Goal: Communication & Community: Answer question/provide support

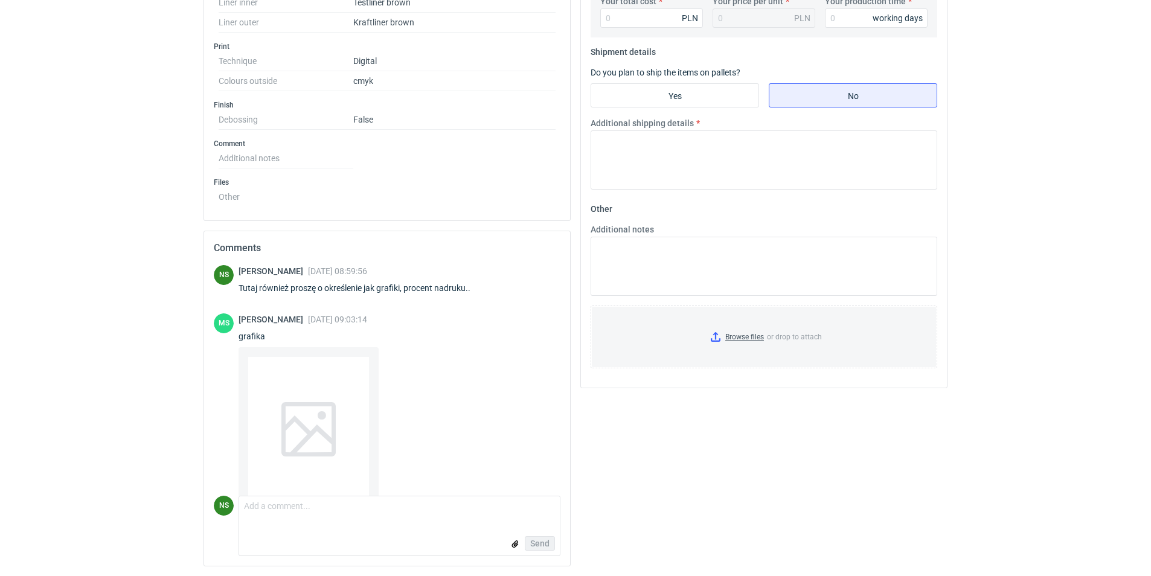
scroll to position [161, 0]
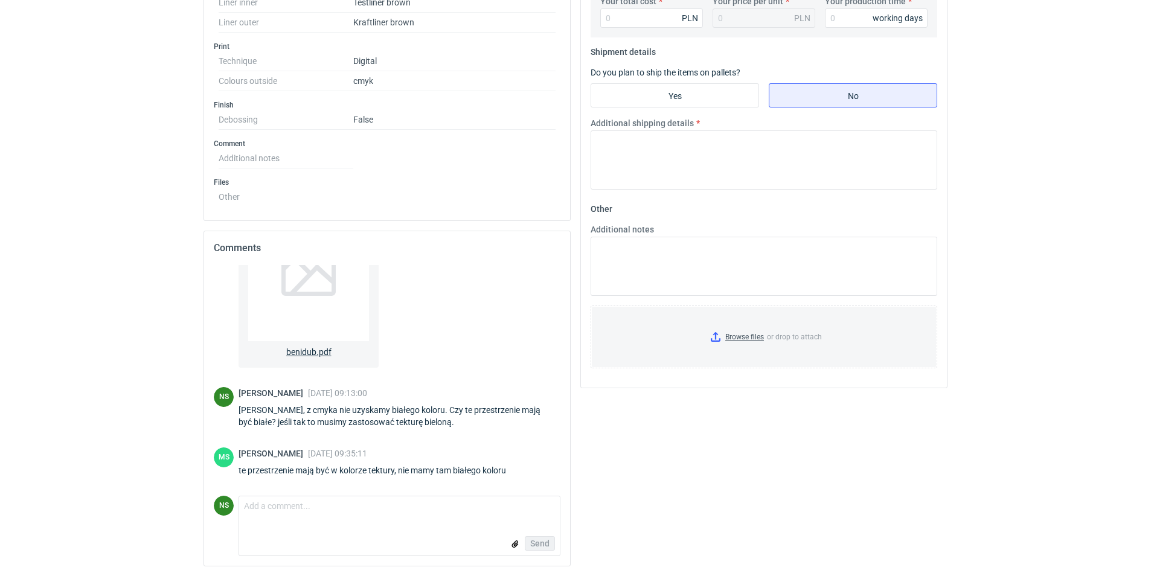
click at [291, 322] on div at bounding box center [308, 268] width 121 height 145
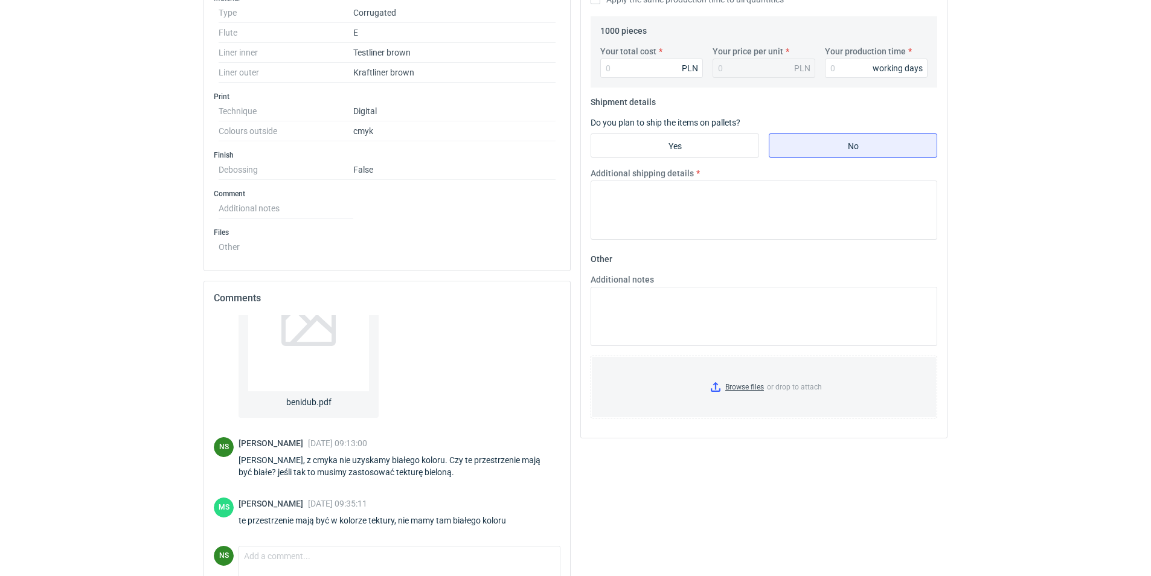
scroll to position [393, 0]
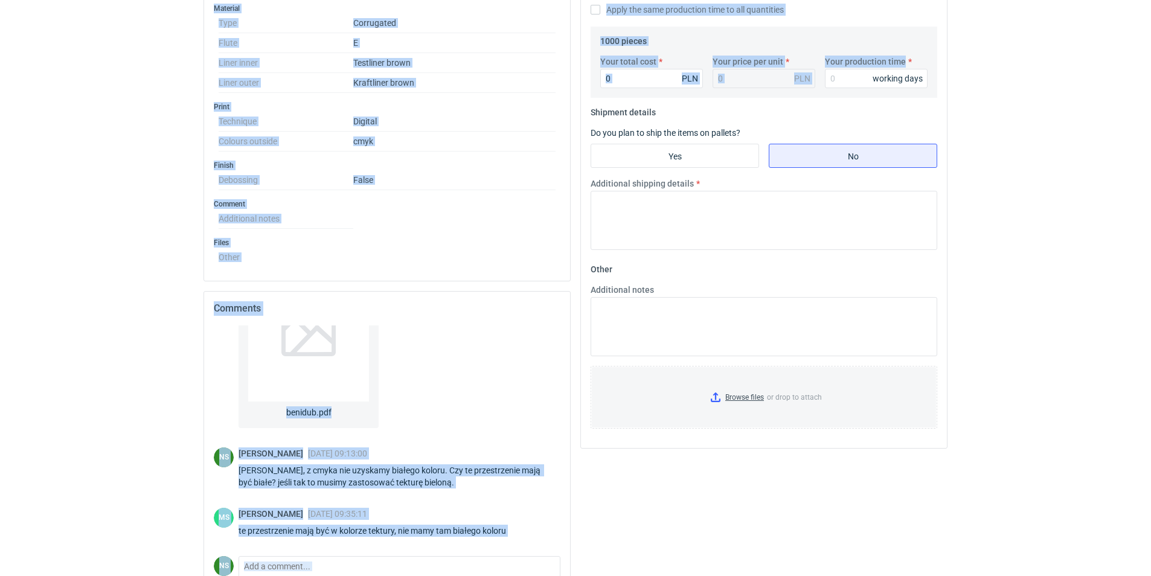
drag, startPoint x: 1151, startPoint y: 224, endPoint x: 1157, endPoint y: 51, distance: 172.9
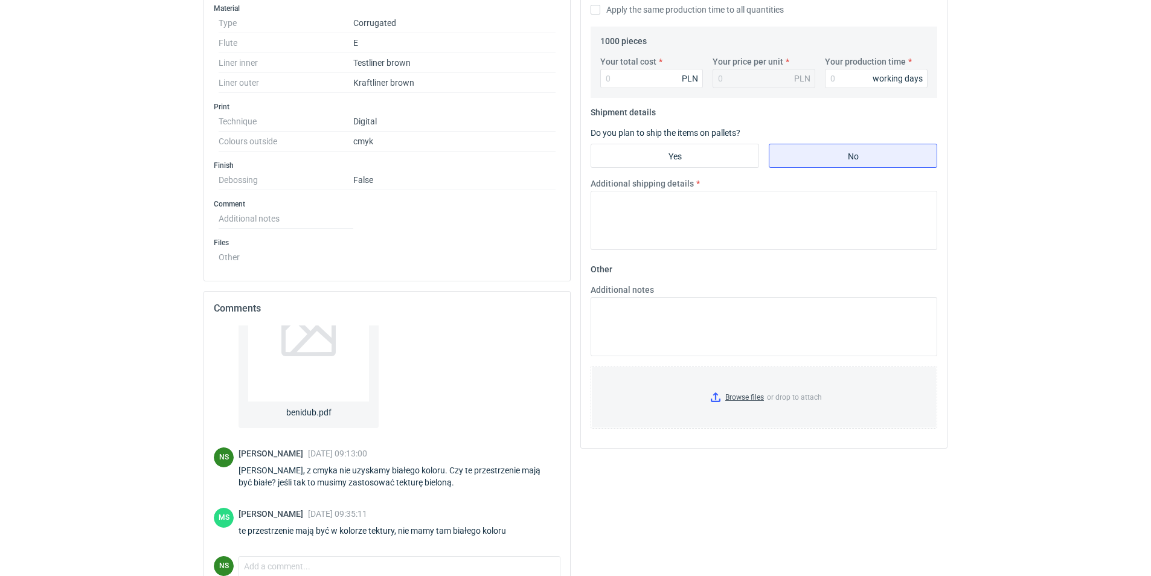
click at [732, 507] on div "Your quote This RFQ is a request for quote estimation . This means it's a reque…" at bounding box center [764, 191] width 377 height 892
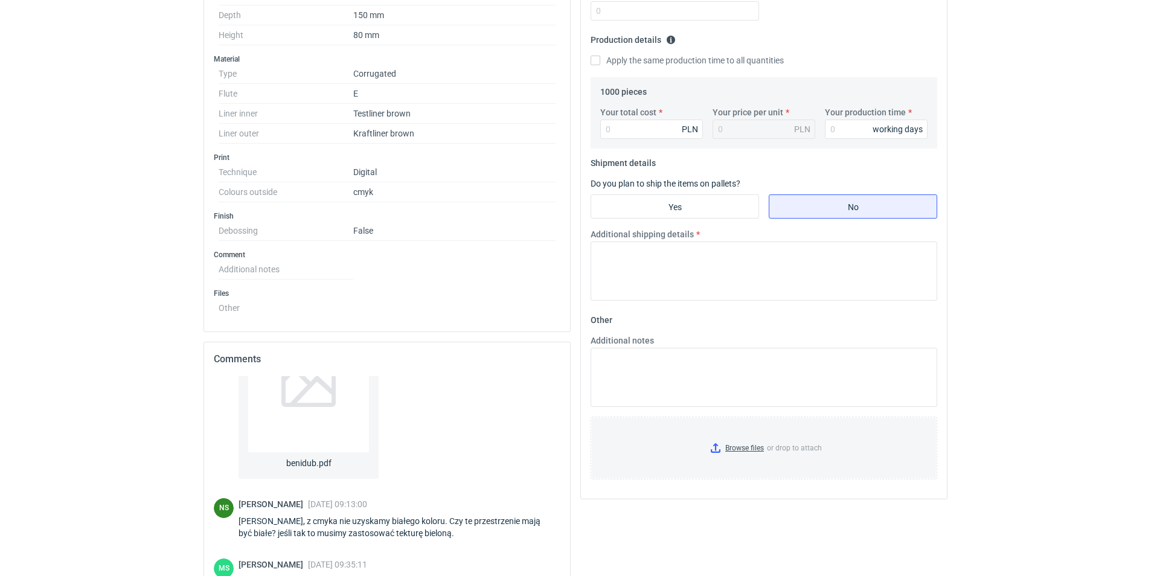
click at [572, 559] on div "Specification Export to PDF Type Product category Corrugated Structural design …" at bounding box center [387, 242] width 377 height 892
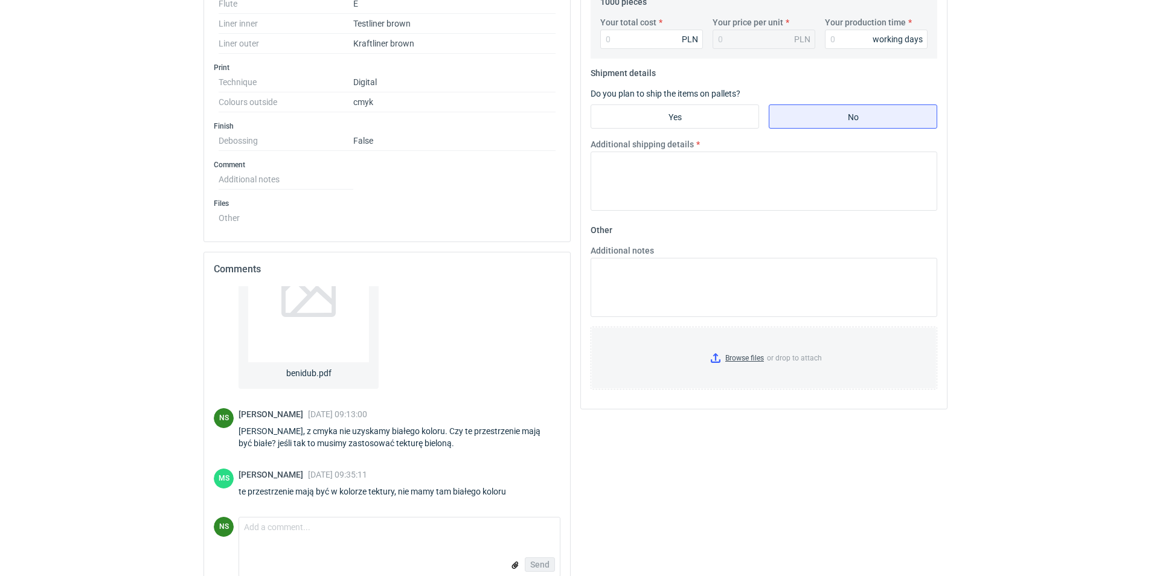
scroll to position [454, 0]
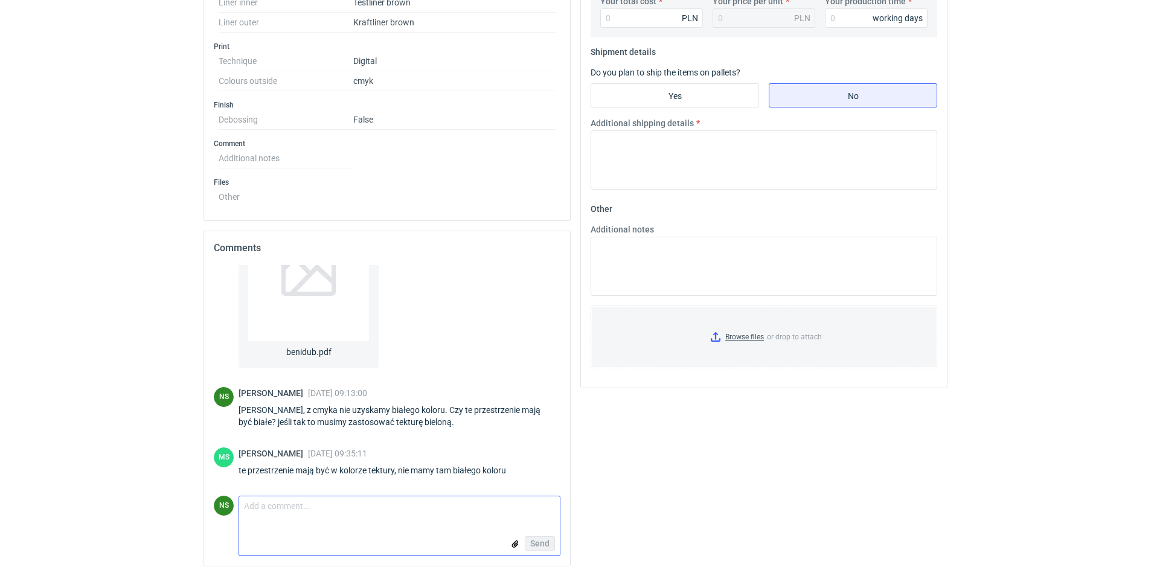
click at [322, 521] on textarea "Comment message" at bounding box center [399, 509] width 321 height 25
type textarea "[PERSON_NAME], dla takiego typu grafiki rekomendujemy białą tekturę ponieważ na…"
click at [536, 555] on span "Send" at bounding box center [539, 552] width 19 height 8
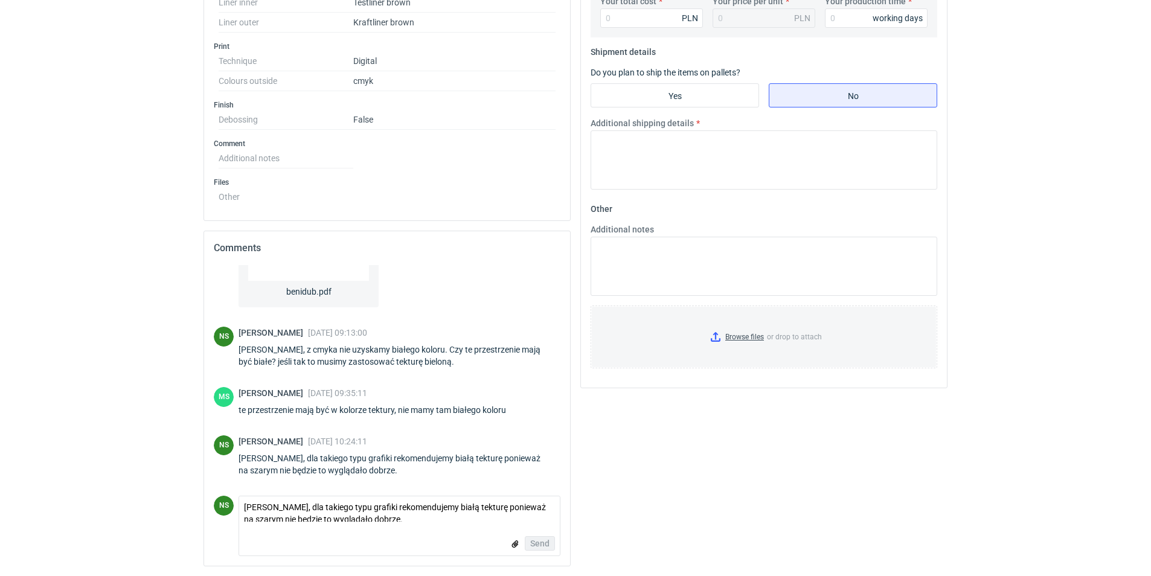
scroll to position [269, 0]
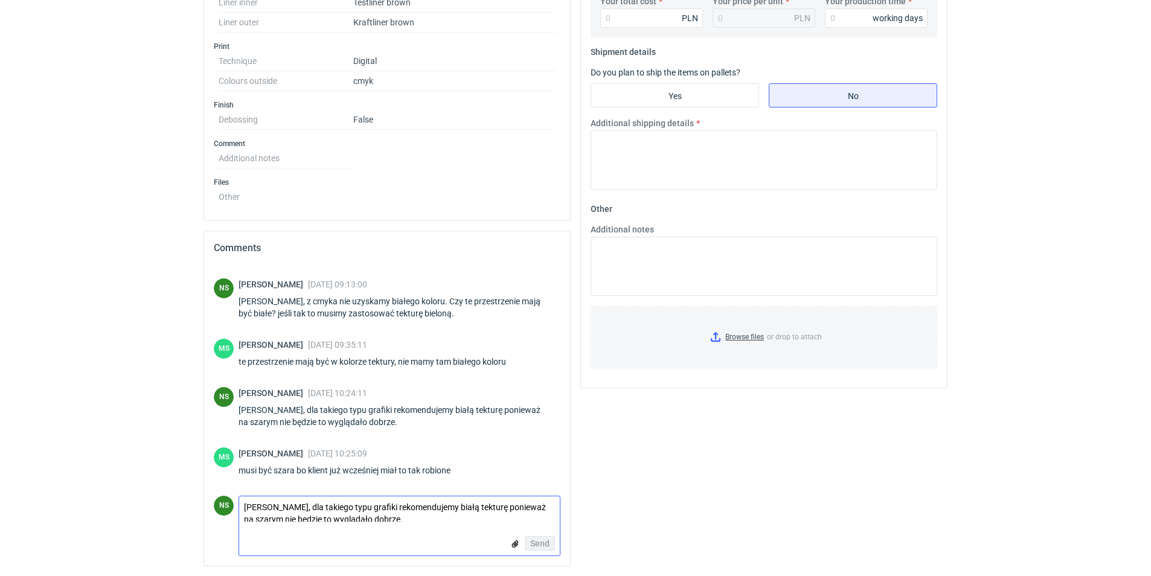
click at [258, 509] on textarea "[PERSON_NAME], dla takiego typu grafiki rekomendujemy białą tekturę ponieważ na…" at bounding box center [399, 509] width 321 height 25
click at [262, 507] on textarea "Azytoyo produkowane wcześniej w jakosci cyfrowej? Czy to była nasza produkcja?" at bounding box center [399, 509] width 321 height 25
click at [402, 511] on textarea "Azytoyo produkowane wcześniej w jakosci cyfrowej? Czy to była nasza produkcja?" at bounding box center [399, 509] width 321 height 25
type textarea "Azytoyo produkowane wcześniej w jakości cyfrowej? Czy to była nasza produkcja?"
drag, startPoint x: 272, startPoint y: 509, endPoint x: 233, endPoint y: 512, distance: 38.8
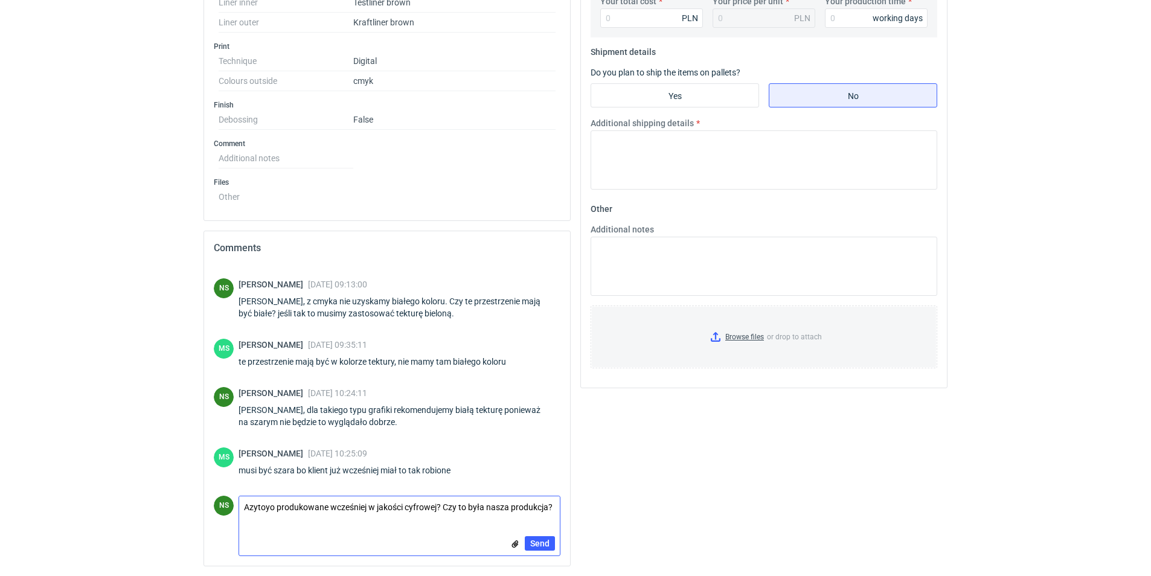
click at [233, 512] on div "NS Comment message Azytoyo produkowane wcześniej w jakości cyfrowej? Czy to był…" at bounding box center [387, 526] width 347 height 60
drag, startPoint x: 466, startPoint y: 507, endPoint x: 154, endPoint y: 508, distance: 311.7
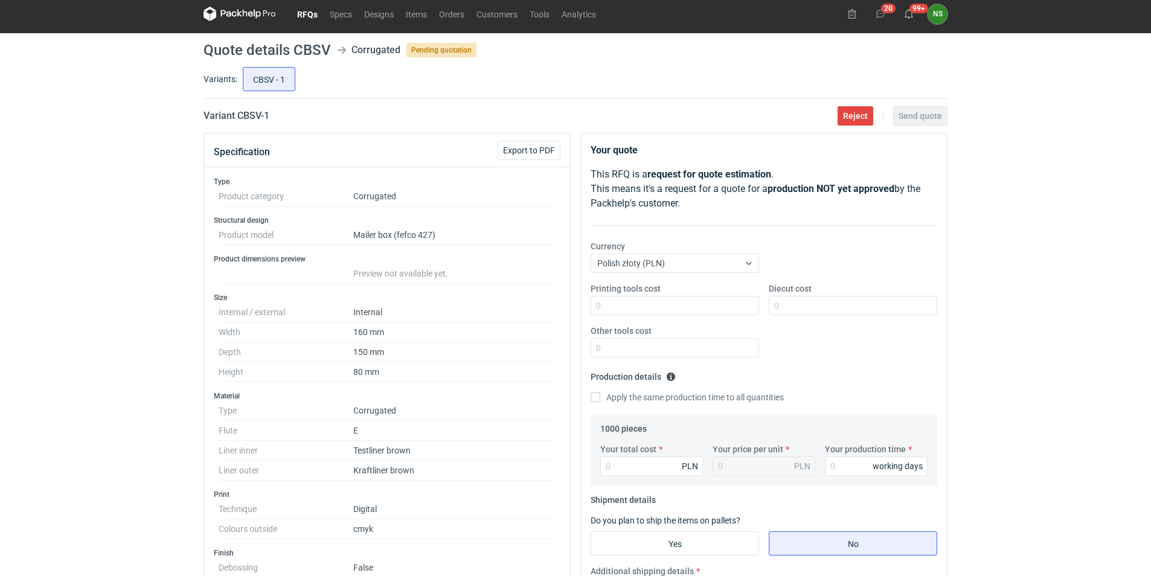
scroll to position [0, 0]
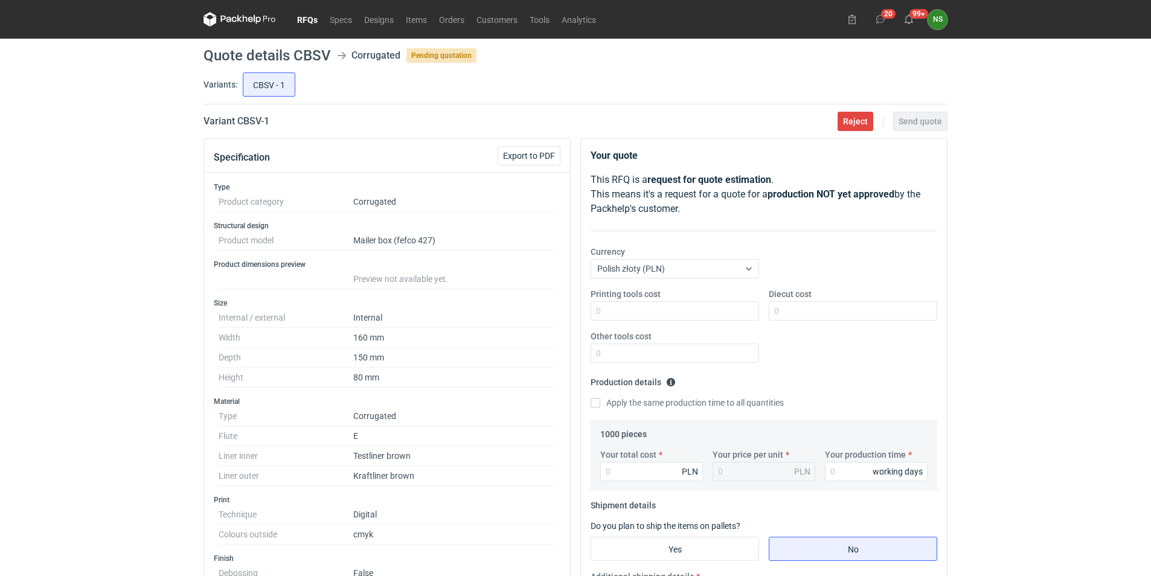
click at [303, 17] on link "RFQs" at bounding box center [307, 19] width 33 height 14
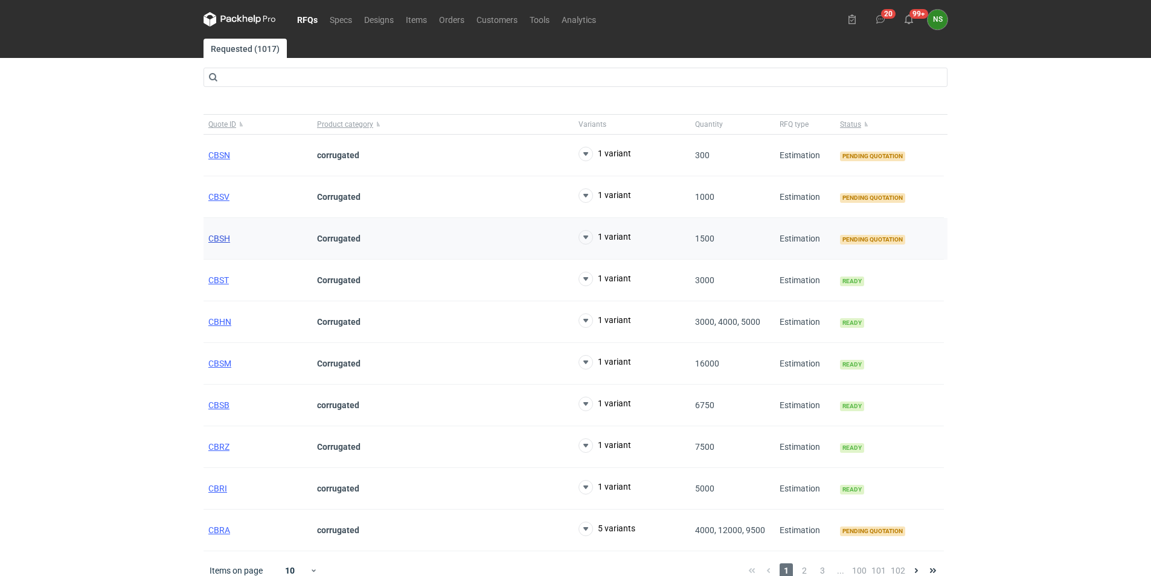
click at [214, 239] on span "CBSH" at bounding box center [219, 239] width 22 height 10
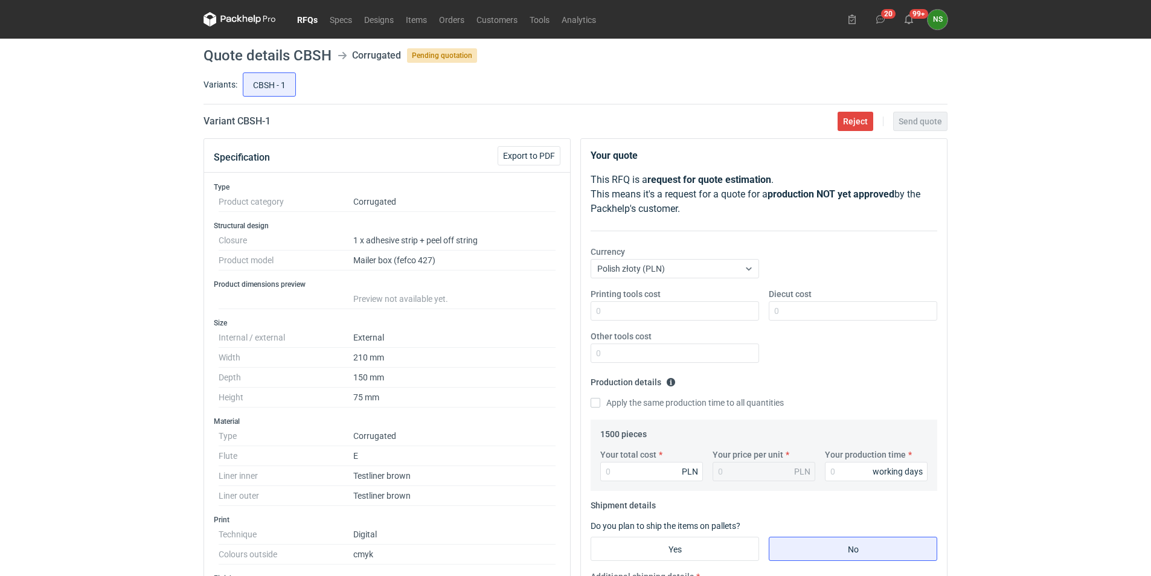
click at [300, 21] on link "RFQs" at bounding box center [307, 19] width 33 height 14
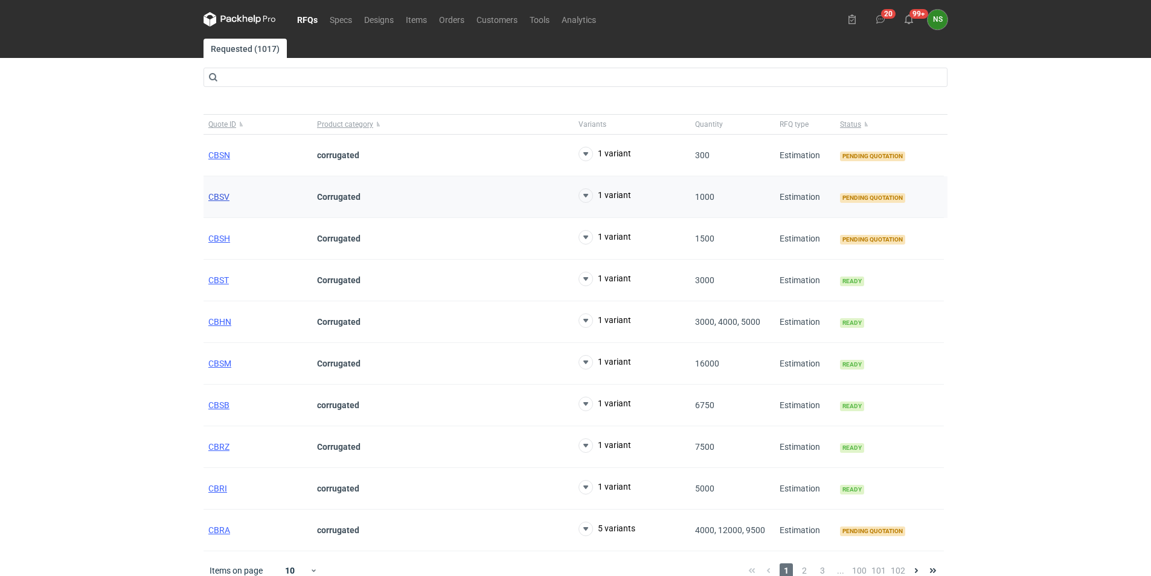
click at [219, 193] on span "CBSV" at bounding box center [218, 197] width 21 height 10
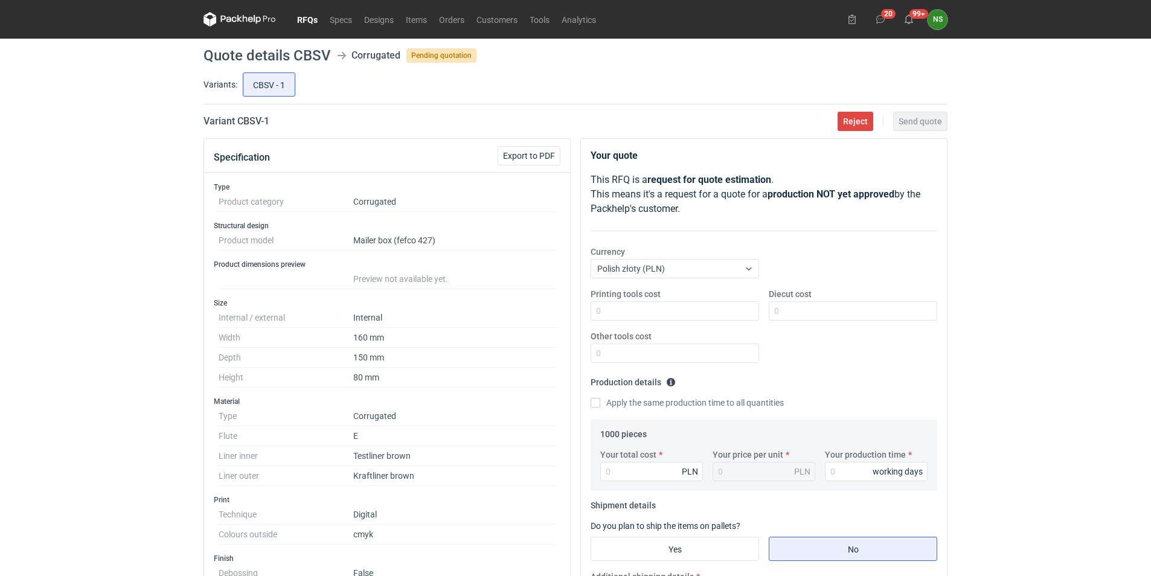
scroll to position [269, 0]
click at [298, 22] on link "RFQs" at bounding box center [307, 19] width 33 height 14
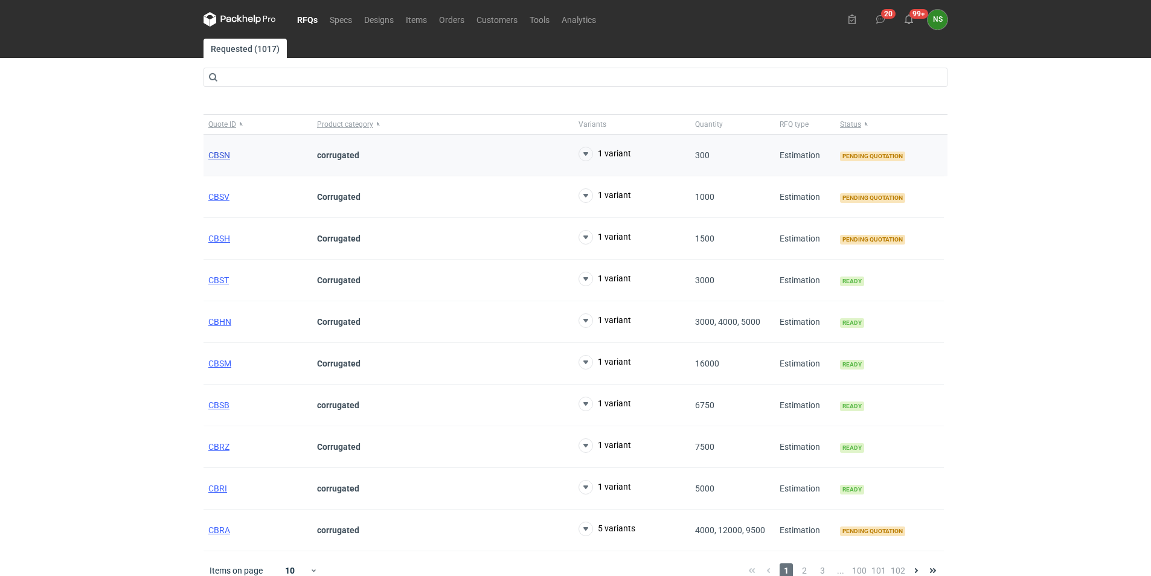
click at [222, 152] on span "CBSN" at bounding box center [219, 155] width 22 height 10
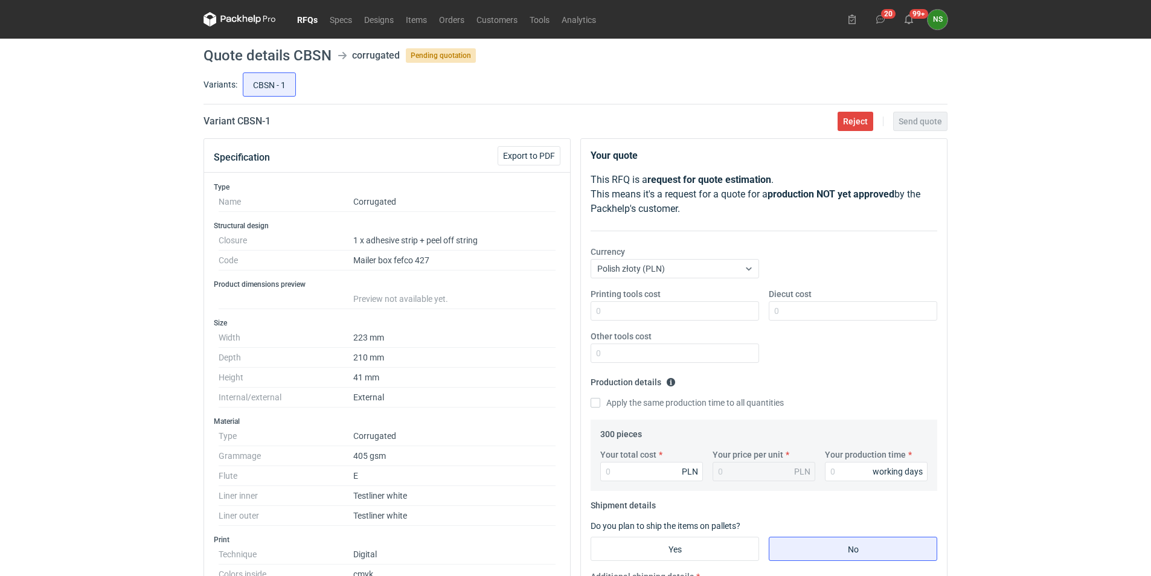
click at [307, 22] on link "RFQs" at bounding box center [307, 19] width 33 height 14
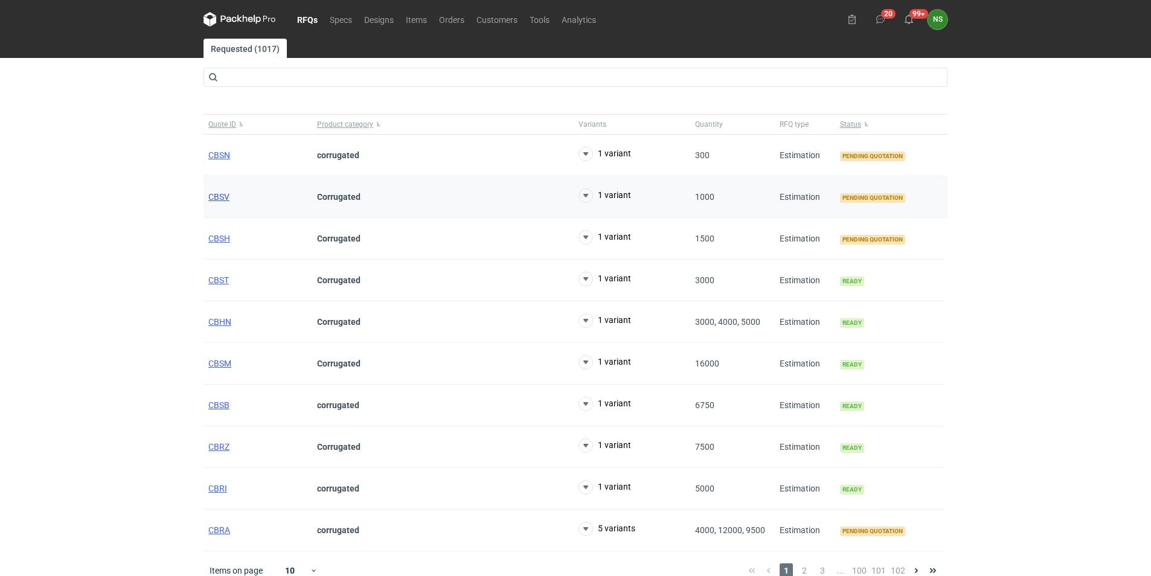
click at [218, 194] on span "CBSV" at bounding box center [218, 197] width 21 height 10
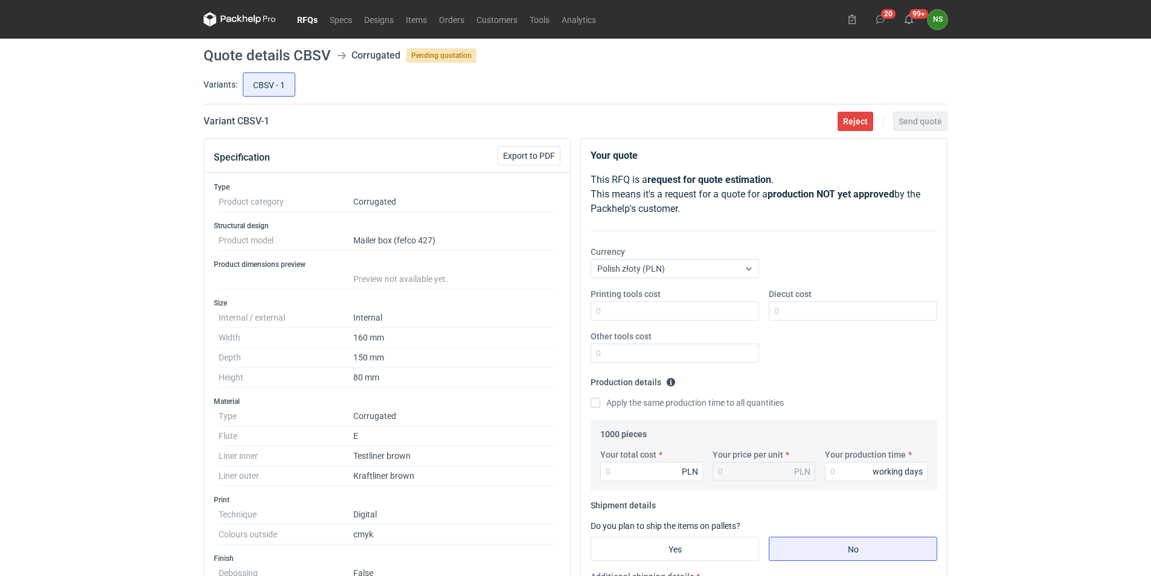
click at [303, 21] on link "RFQs" at bounding box center [307, 19] width 33 height 14
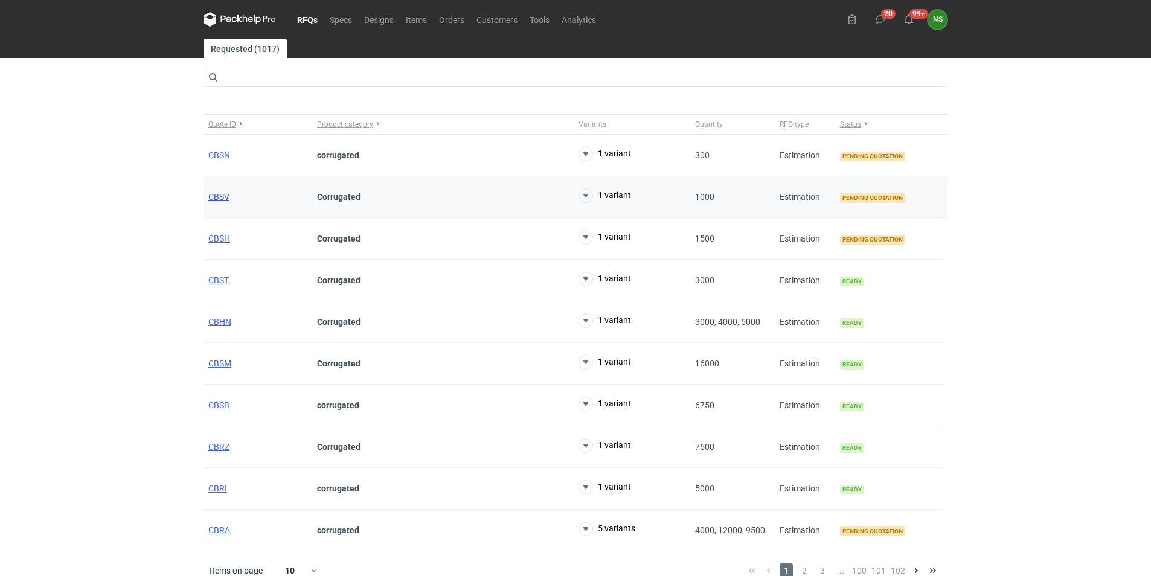
click at [215, 197] on span "CBSV" at bounding box center [218, 197] width 21 height 10
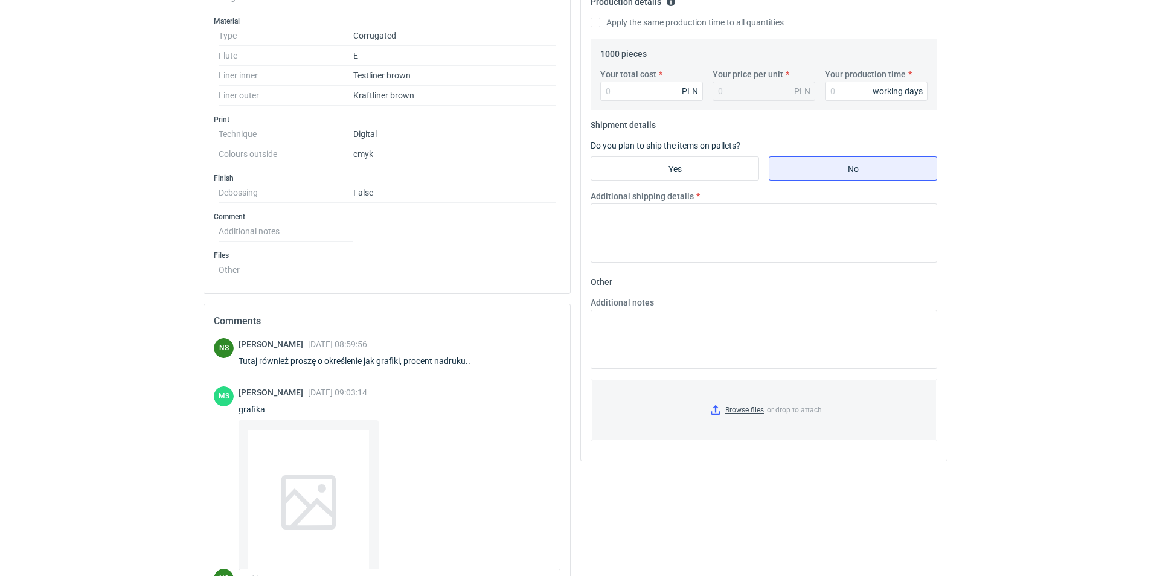
scroll to position [454, 0]
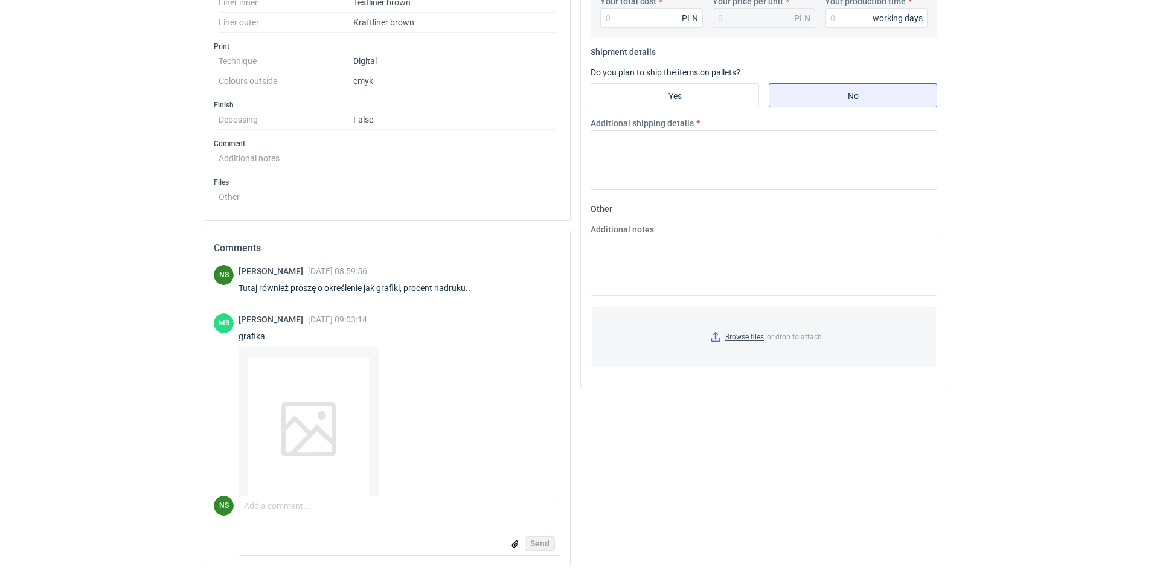
click at [285, 397] on div at bounding box center [308, 429] width 121 height 145
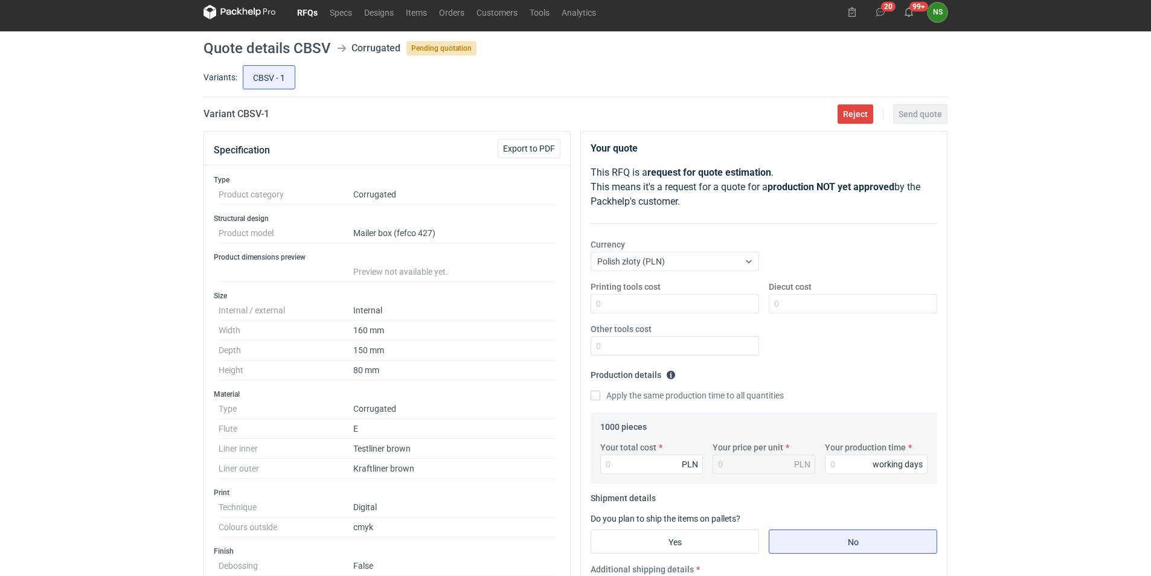
scroll to position [0, 0]
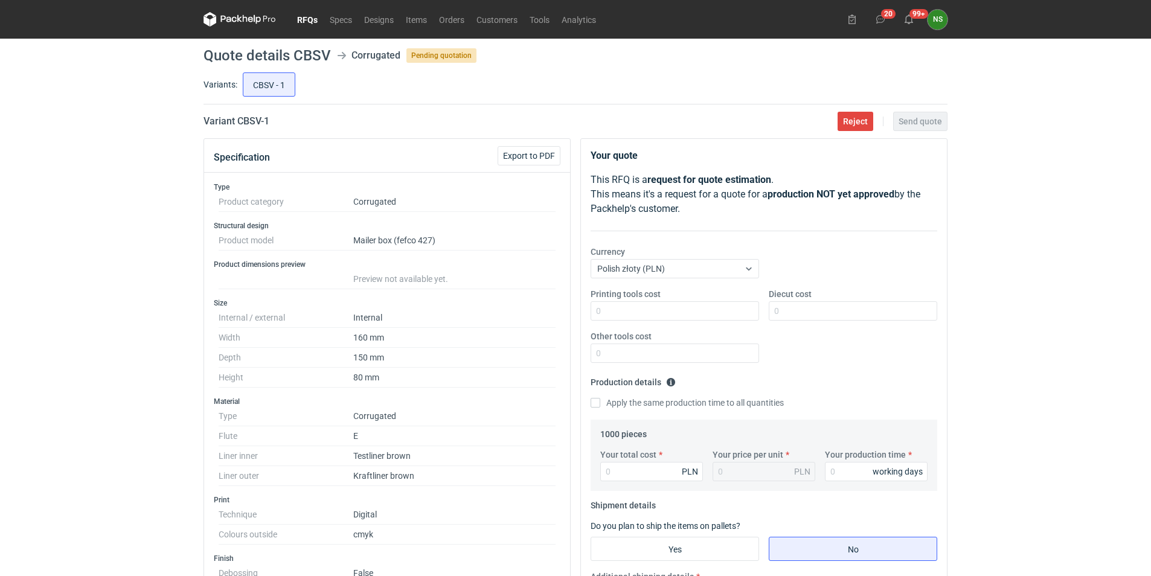
click at [307, 19] on link "RFQs" at bounding box center [307, 19] width 33 height 14
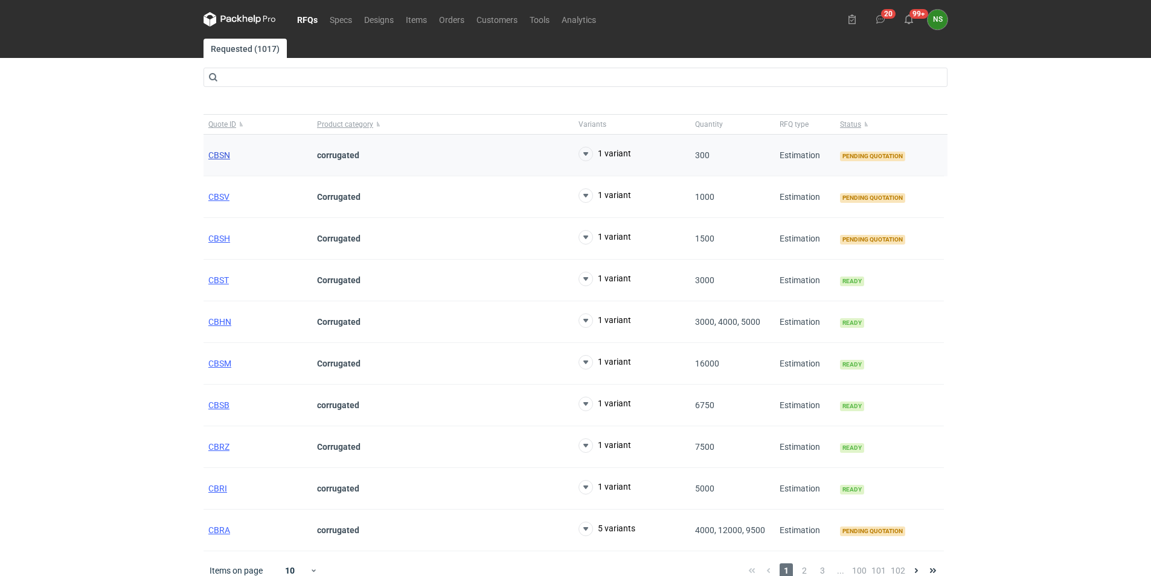
click at [220, 155] on span "CBSN" at bounding box center [219, 155] width 22 height 10
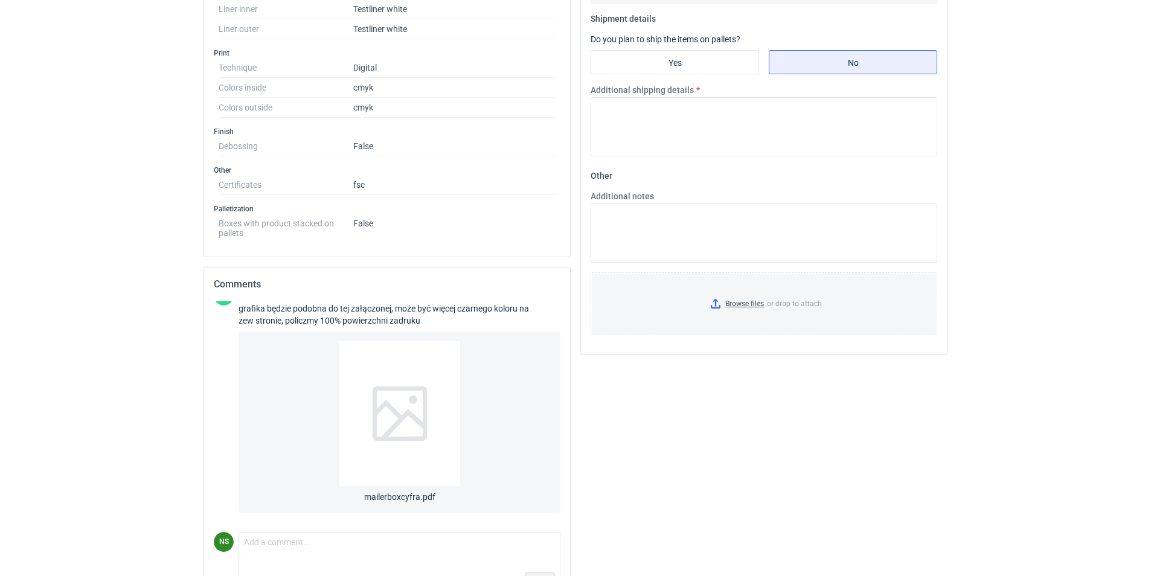
scroll to position [508, 0]
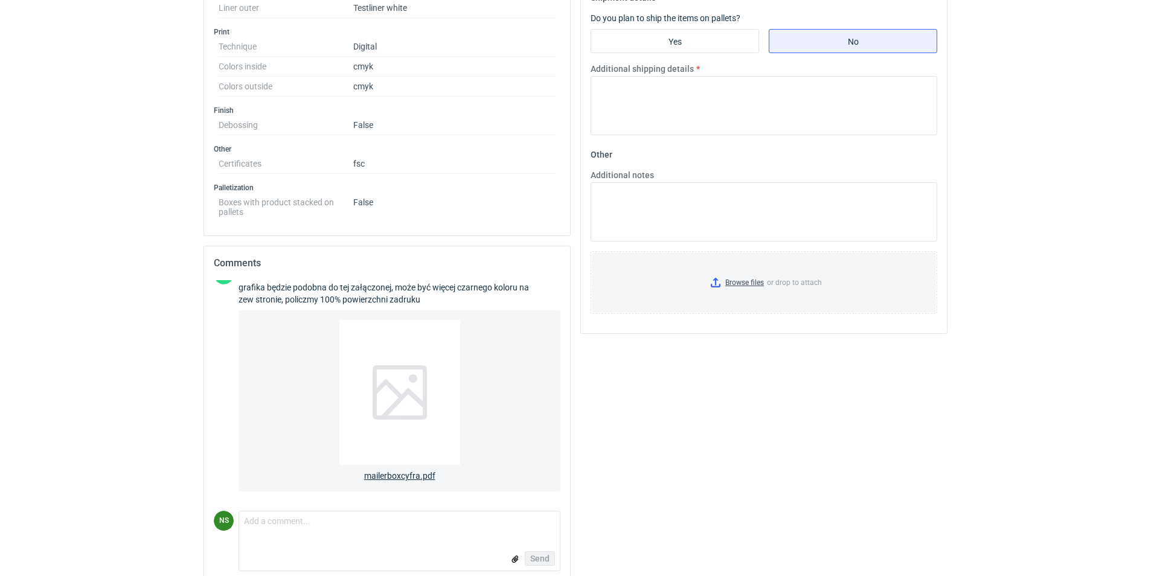
click at [394, 388] on div at bounding box center [399, 392] width 121 height 145
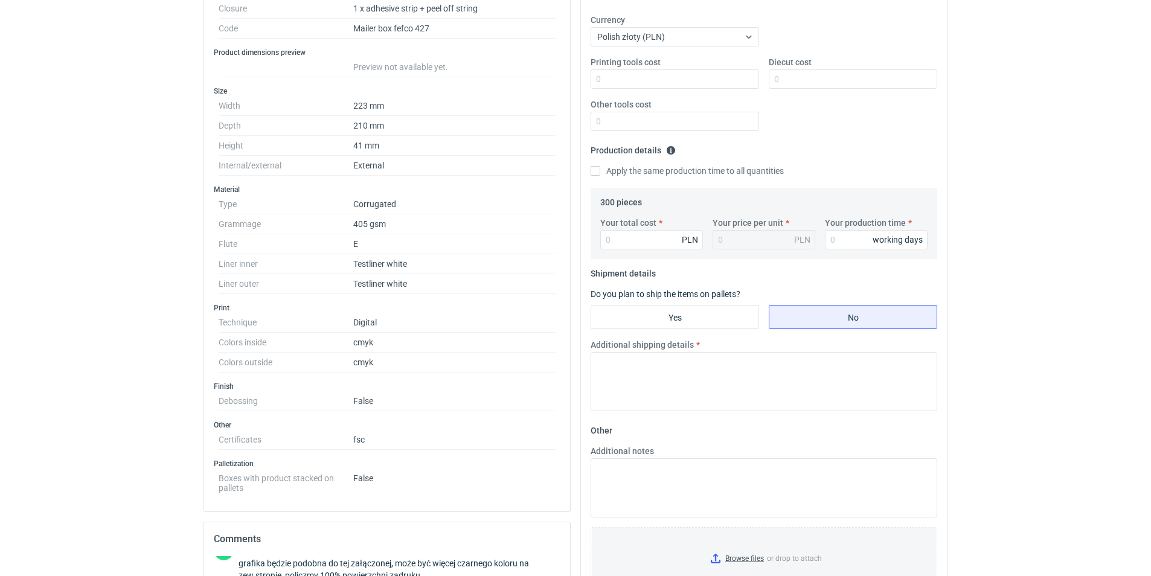
scroll to position [0, 0]
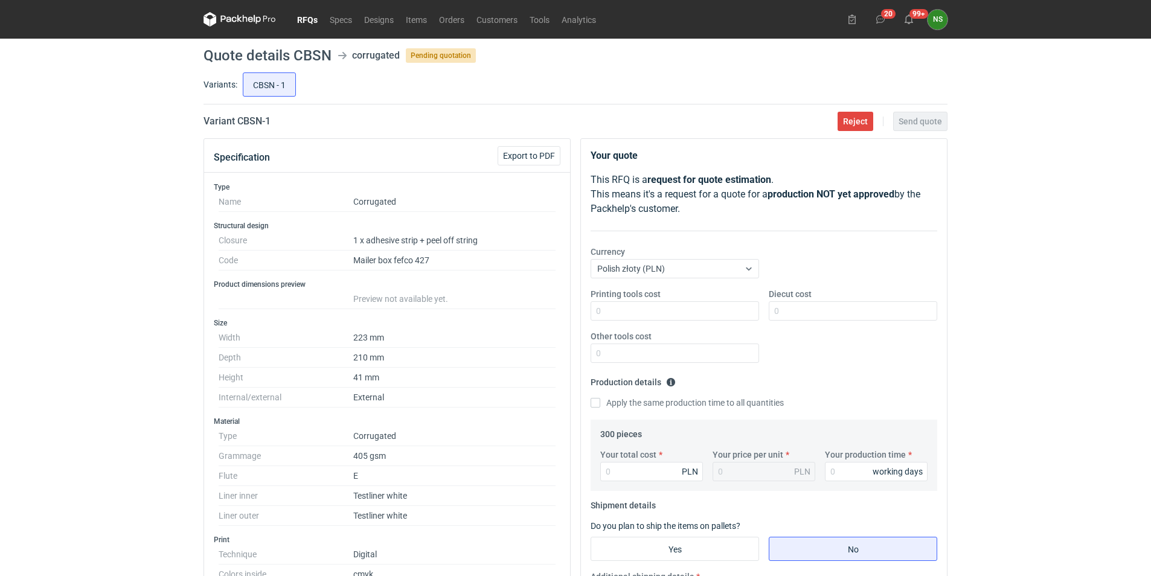
click at [312, 24] on link "RFQs" at bounding box center [307, 19] width 33 height 14
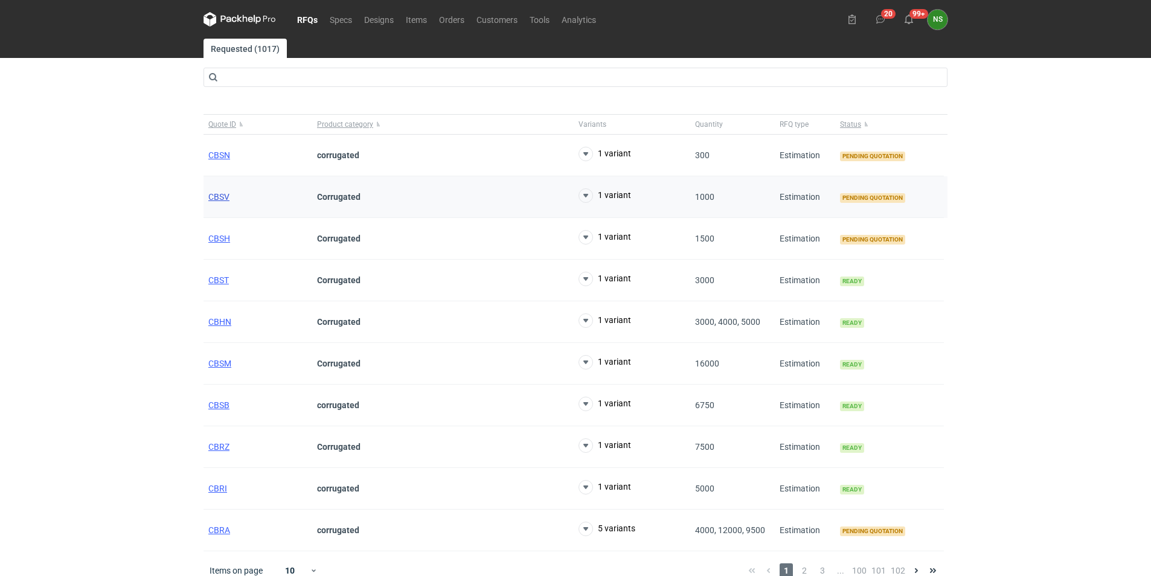
click at [221, 198] on span "CBSV" at bounding box center [218, 197] width 21 height 10
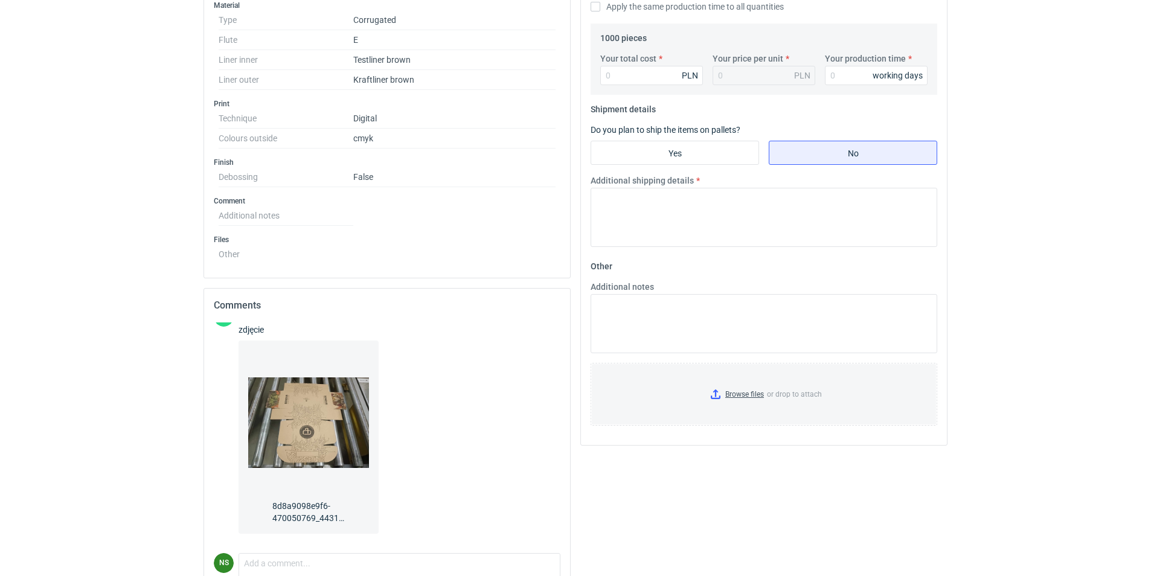
scroll to position [400, 0]
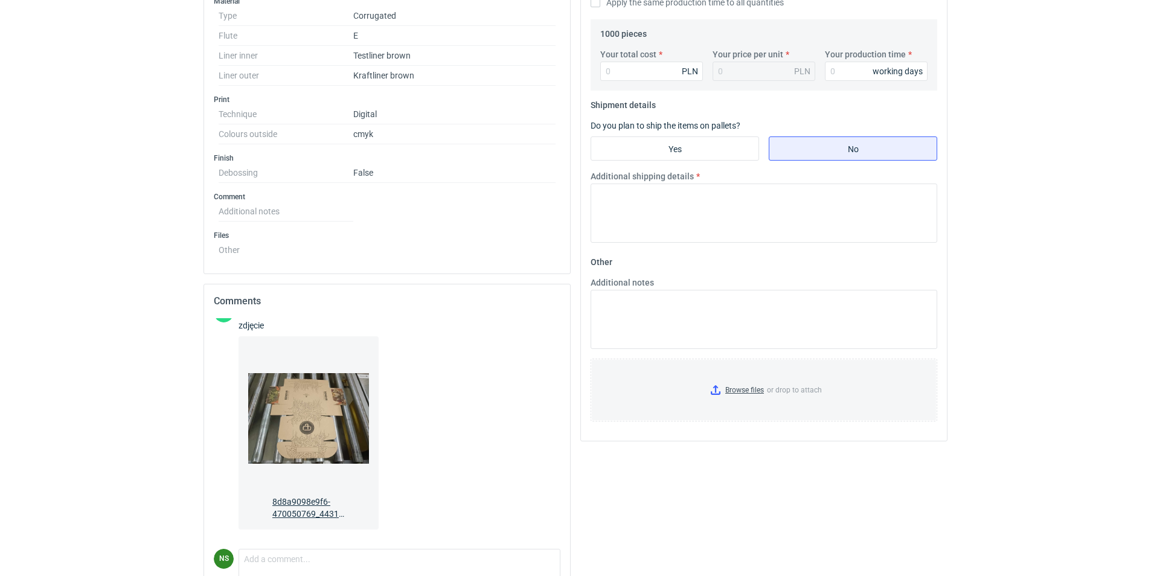
click at [291, 393] on img at bounding box center [308, 418] width 121 height 145
click at [310, 510] on span "8d8a9098e9f6-470050769_443164508840474_6422012452994236795_n.jpg" at bounding box center [308, 505] width 72 height 29
click at [294, 417] on img at bounding box center [308, 418] width 121 height 145
